Goal: Task Accomplishment & Management: Manage account settings

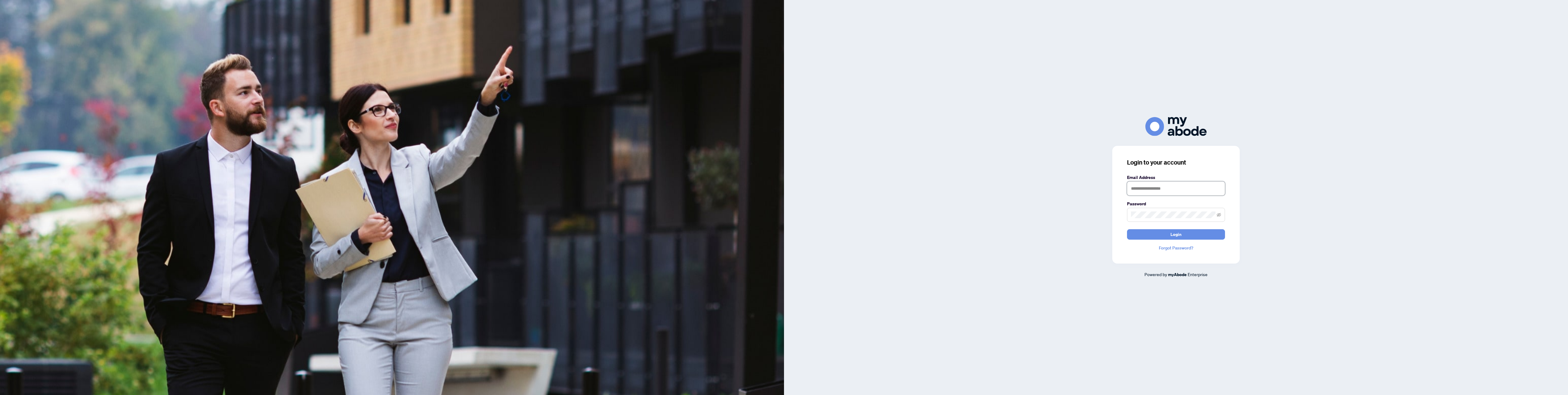
click at [1183, 191] on input "text" at bounding box center [1176, 188] width 98 height 14
type input "**********"
click at [1127, 229] on button "Login" at bounding box center [1176, 234] width 98 height 10
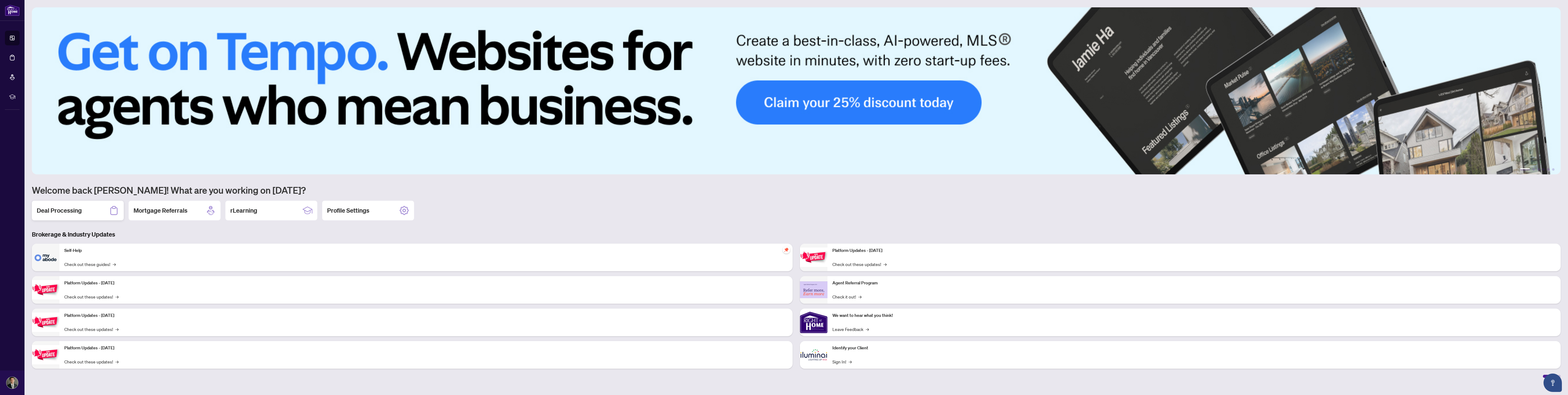
click at [91, 212] on div "Deal Processing" at bounding box center [77, 211] width 92 height 19
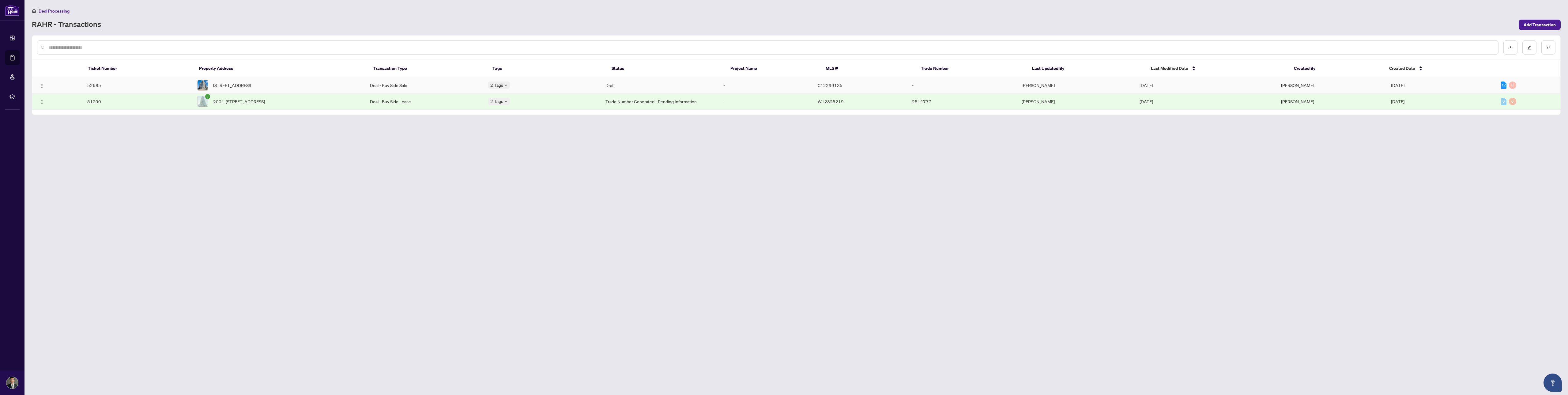
click at [178, 85] on td "52685" at bounding box center [137, 85] width 110 height 16
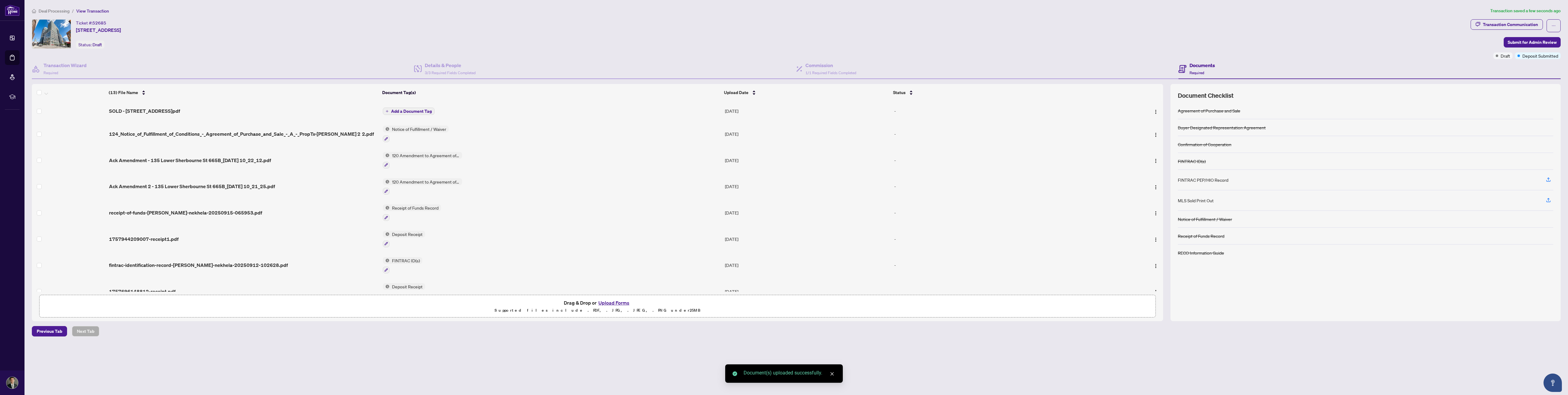
click at [416, 110] on span "Add a Document Tag" at bounding box center [411, 111] width 41 height 4
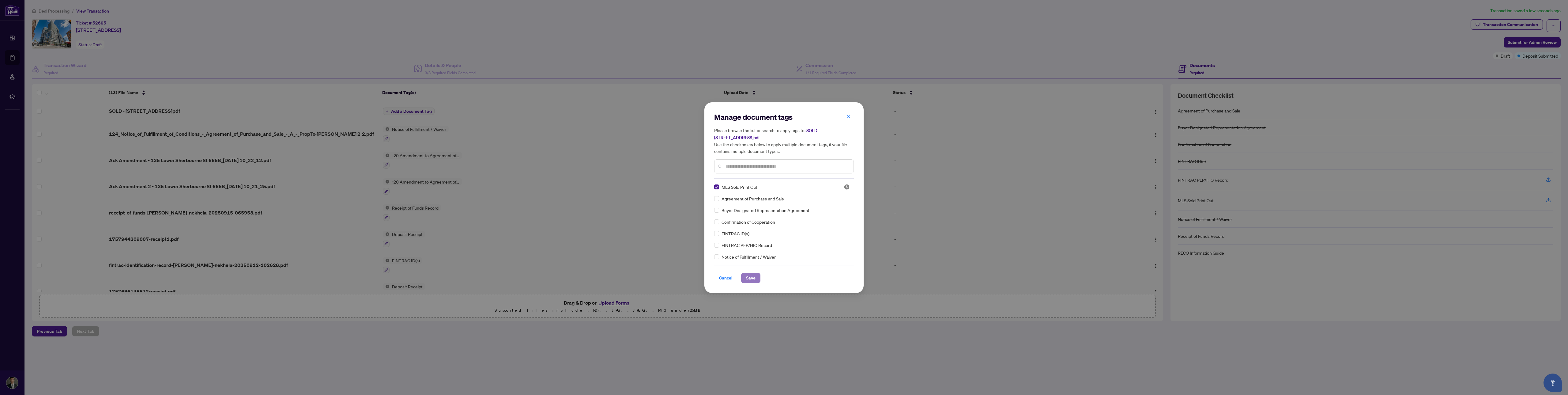
click at [754, 278] on span "Save" at bounding box center [751, 278] width 10 height 10
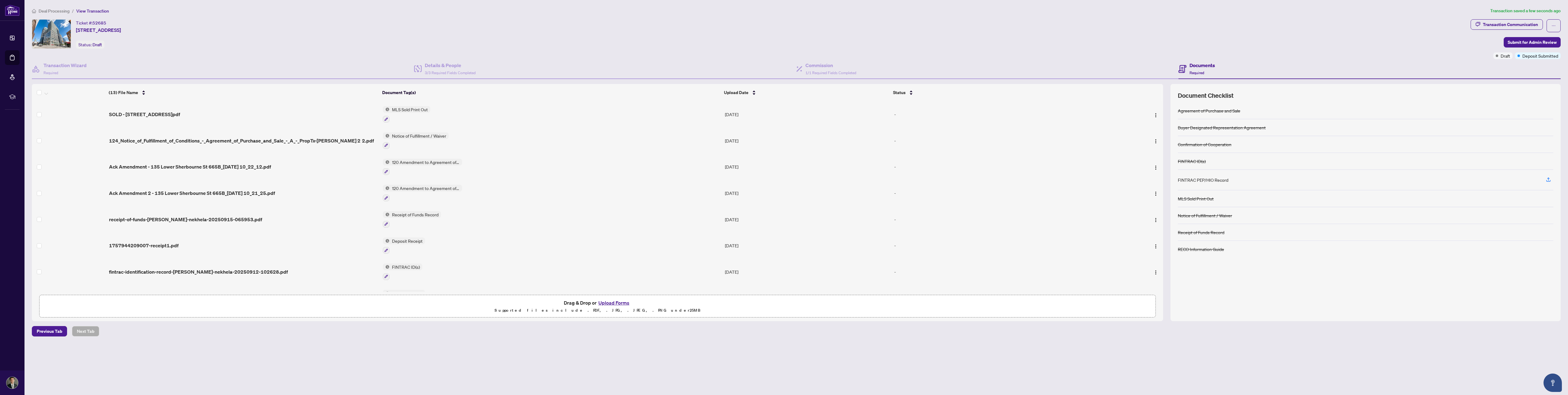
click at [208, 114] on div "SOLD - [STREET_ADDRESS]pdf" at bounding box center [243, 114] width 269 height 7
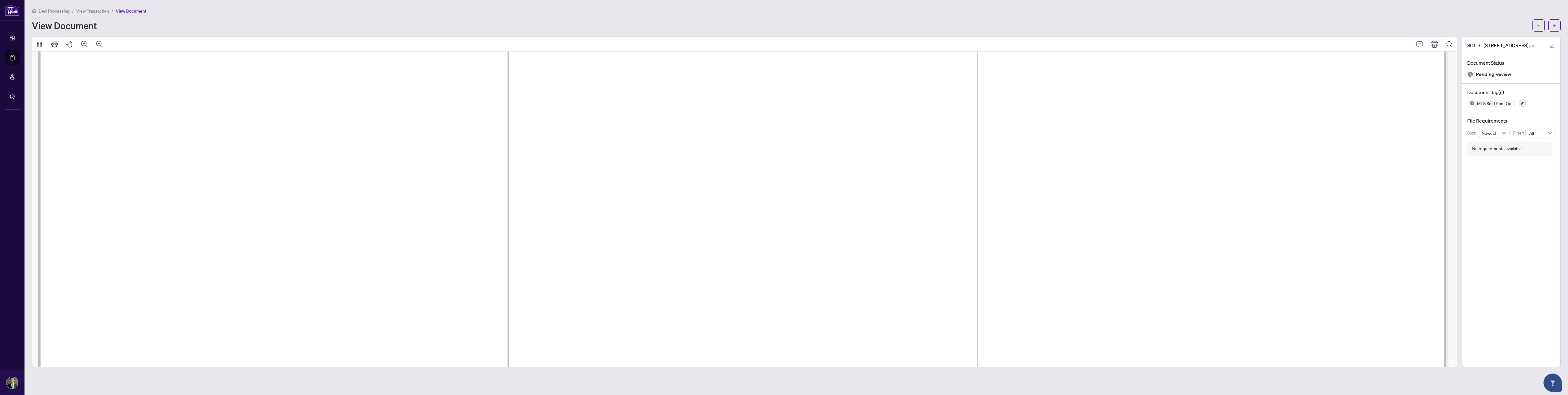
scroll to position [1929, 0]
click at [100, 10] on span "View Transaction" at bounding box center [93, 11] width 33 height 5
